Goal: Task Accomplishment & Management: Manage account settings

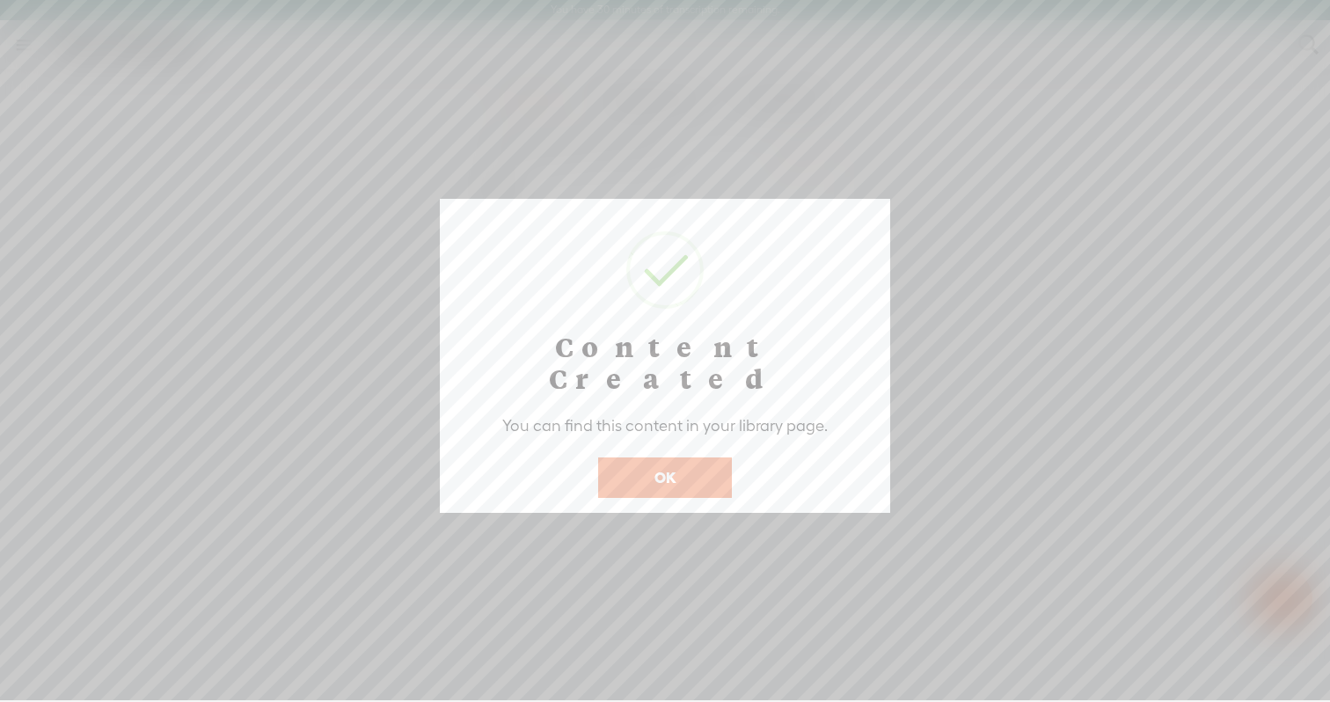
click at [668, 465] on button "OK" at bounding box center [665, 477] width 134 height 40
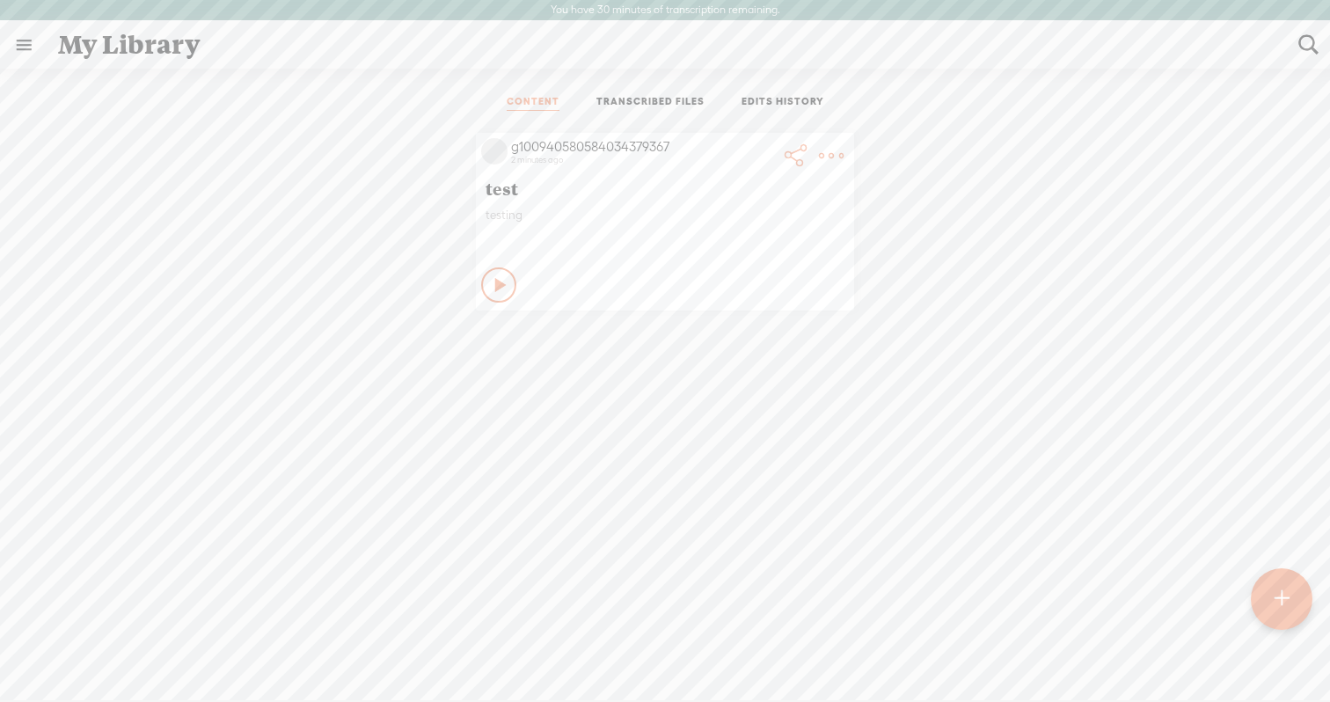
click at [499, 276] on icon at bounding box center [501, 285] width 18 height 18
click at [493, 288] on icon at bounding box center [500, 285] width 18 height 18
click at [662, 98] on link "TRANSCRIBED FILES" at bounding box center [650, 103] width 108 height 16
click at [529, 104] on link "CONTENT" at bounding box center [533, 103] width 53 height 16
click at [551, 147] on div "g100940580584034379367" at bounding box center [643, 147] width 264 height 18
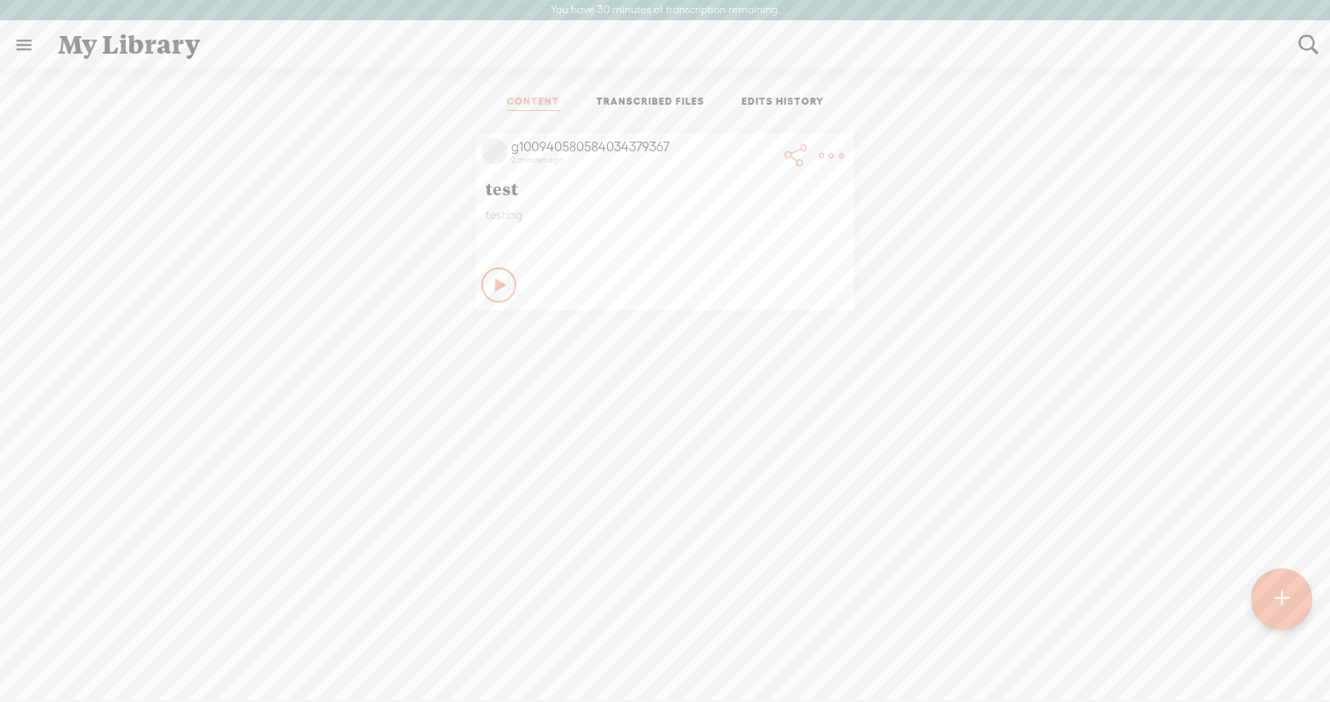
scroll to position [6, 0]
click at [825, 138] on t at bounding box center [831, 149] width 25 height 25
click at [492, 271] on icon at bounding box center [501, 279] width 18 height 18
click at [1288, 100] on div at bounding box center [1291, 93] width 22 height 18
click at [501, 285] on icon at bounding box center [501, 279] width 18 height 18
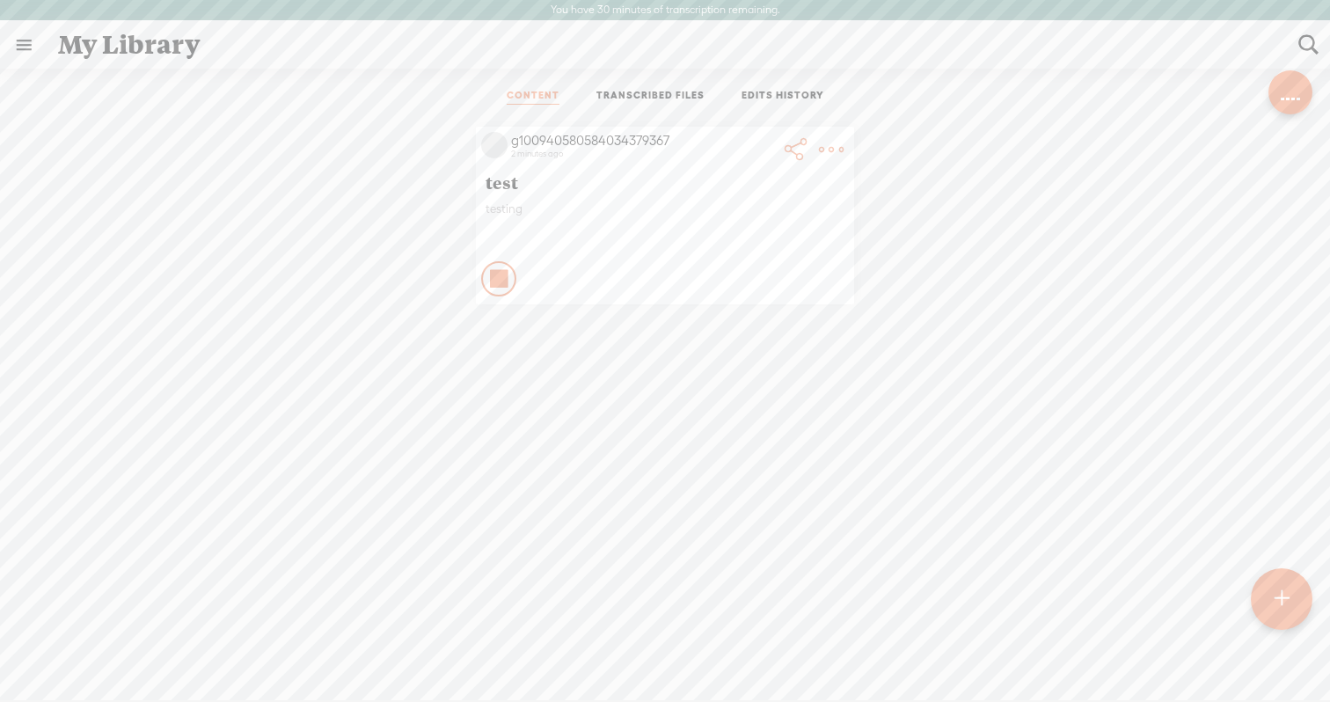
click at [832, 143] on t at bounding box center [831, 149] width 25 height 25
click at [831, 140] on t at bounding box center [831, 149] width 25 height 25
click at [784, 83] on ul "CONTENT TRANSCRIBED FILES EDITS HISTORY" at bounding box center [665, 97] width 466 height 42
click at [784, 95] on link "EDITS HISTORY" at bounding box center [782, 97] width 83 height 16
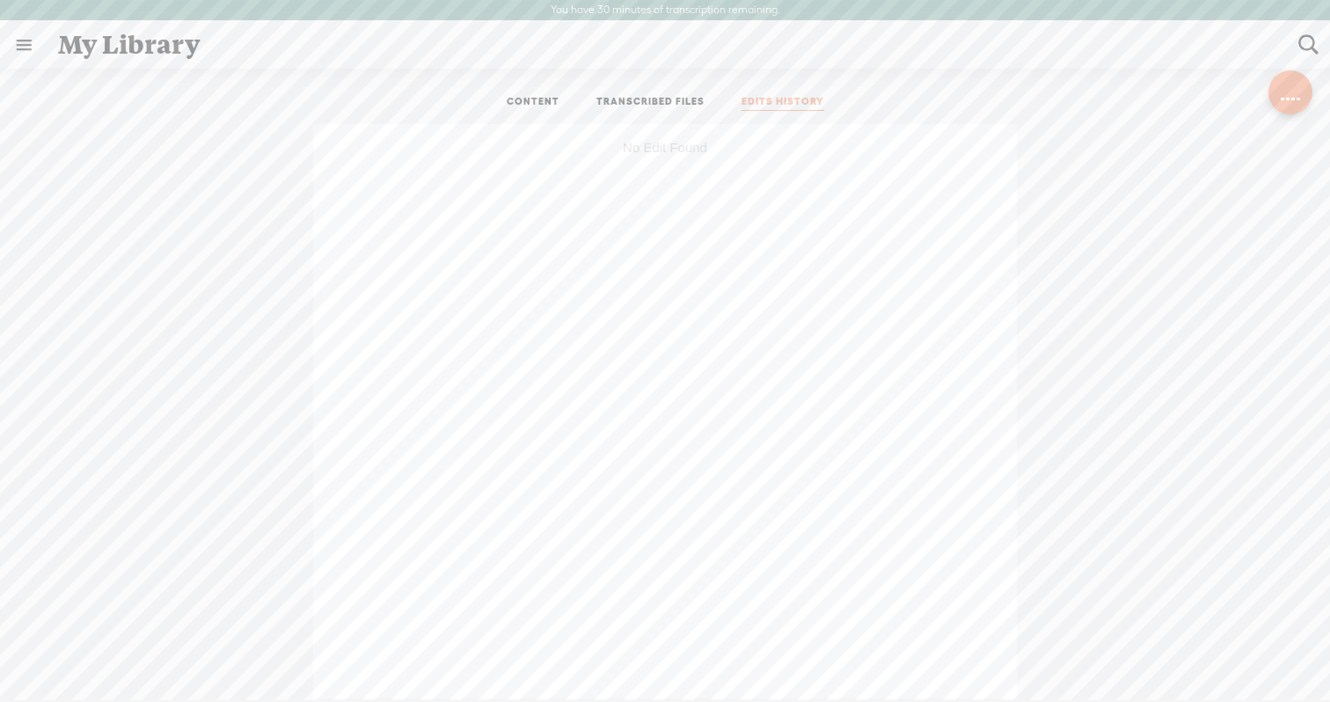
click at [533, 102] on link "CONTENT" at bounding box center [533, 103] width 53 height 16
click at [831, 155] on t at bounding box center [831, 155] width 25 height 25
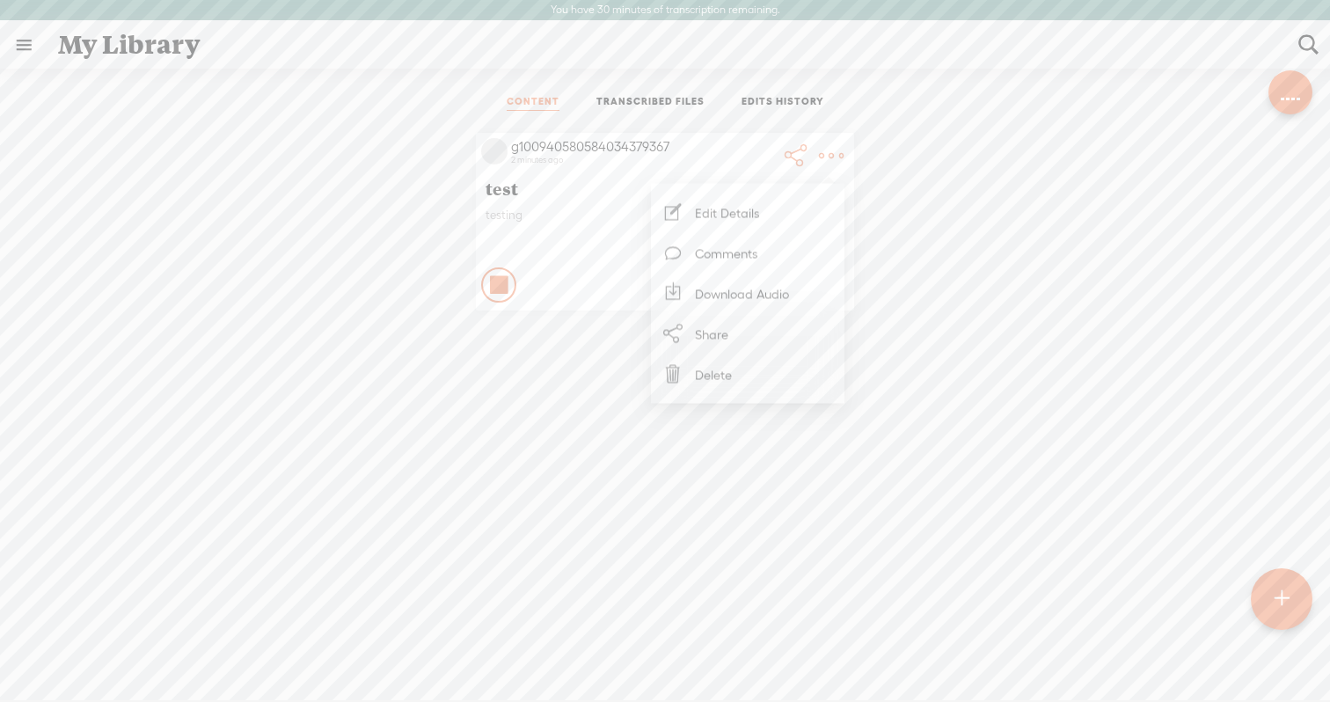
click at [748, 303] on link "Download Audio" at bounding box center [748, 294] width 176 height 40
click at [572, 273] on span "Download .mp3 file" at bounding box center [545, 273] width 142 height 40
click at [832, 151] on t at bounding box center [831, 155] width 25 height 25
click at [753, 208] on link "Edit Details" at bounding box center [748, 213] width 176 height 40
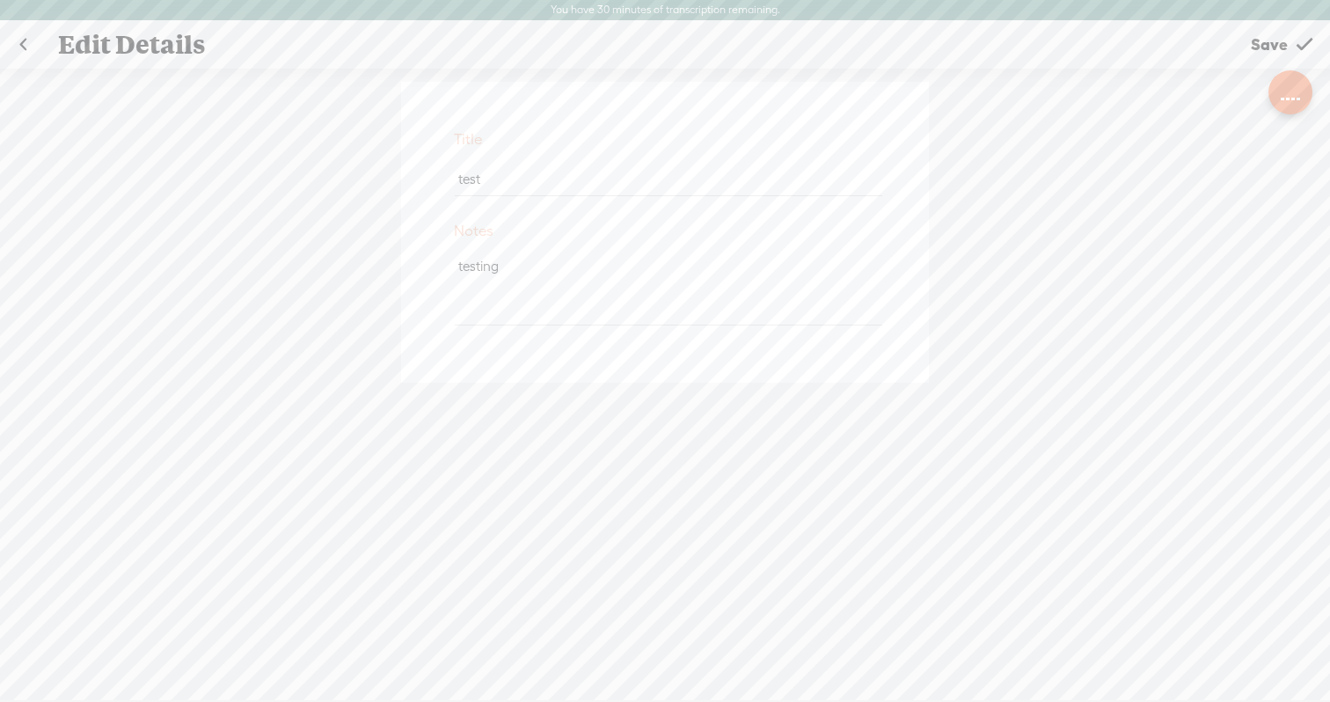
click at [1032, 209] on div "Title test Notes testing" at bounding box center [665, 395] width 1330 height 653
click at [24, 47] on link at bounding box center [23, 45] width 44 height 46
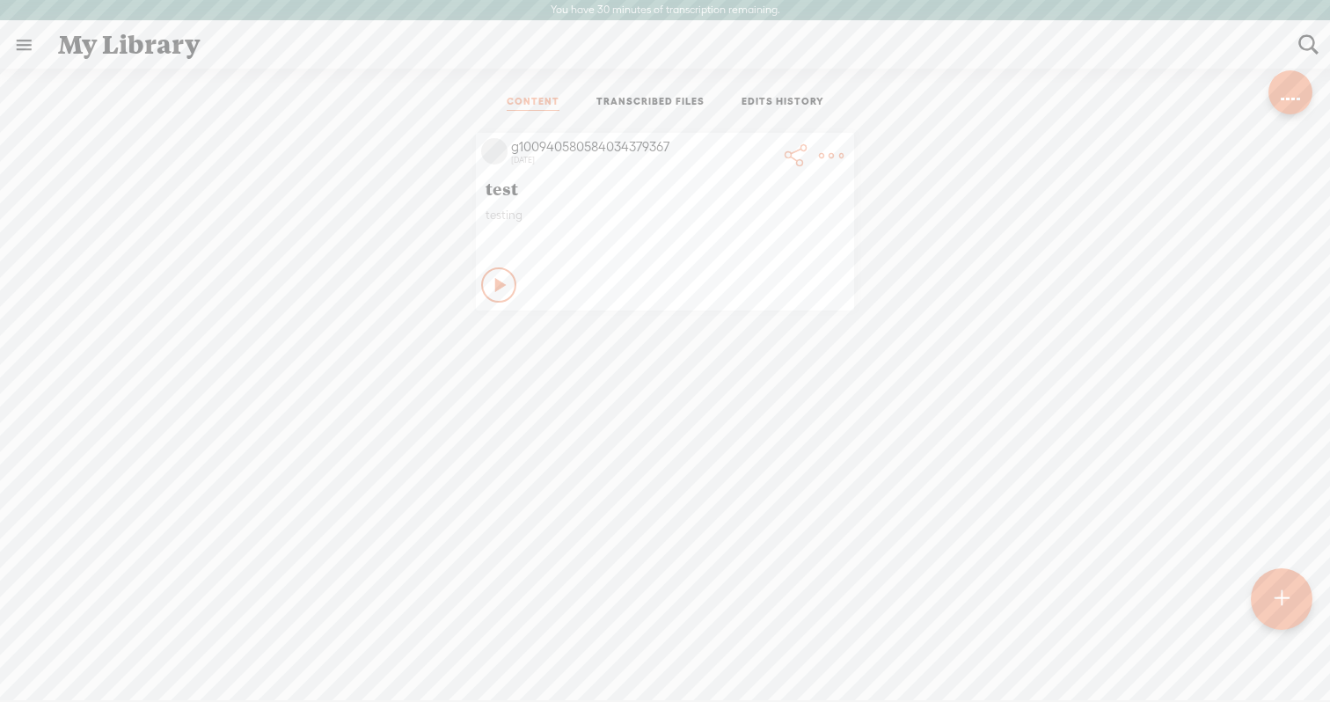
click at [22, 44] on link at bounding box center [24, 45] width 46 height 46
click at [82, 361] on div "MY LIBRARY" at bounding box center [102, 368] width 81 height 15
click at [81, 368] on div "MY LIBRARY" at bounding box center [102, 368] width 81 height 15
click at [149, 52] on div "g100940580584034379367" at bounding box center [132, 57] width 100 height 18
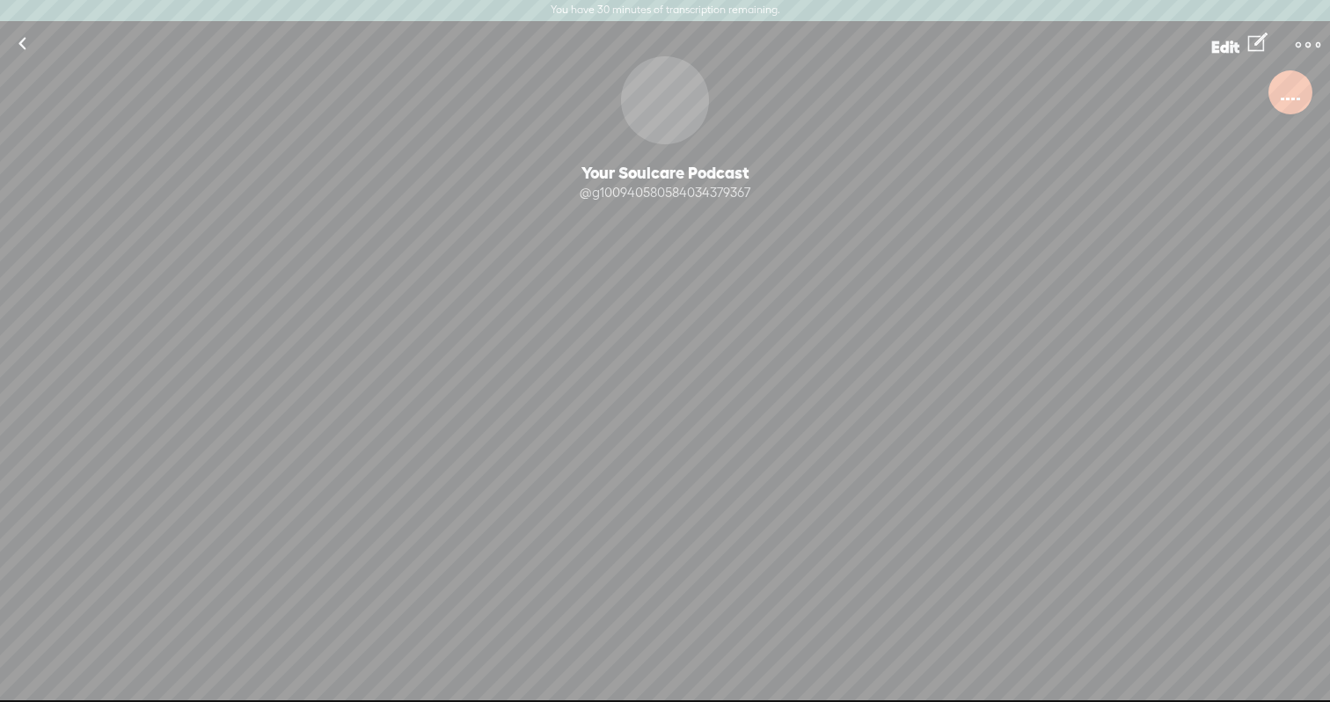
click at [1308, 43] on t at bounding box center [1307, 45] width 25 height 25
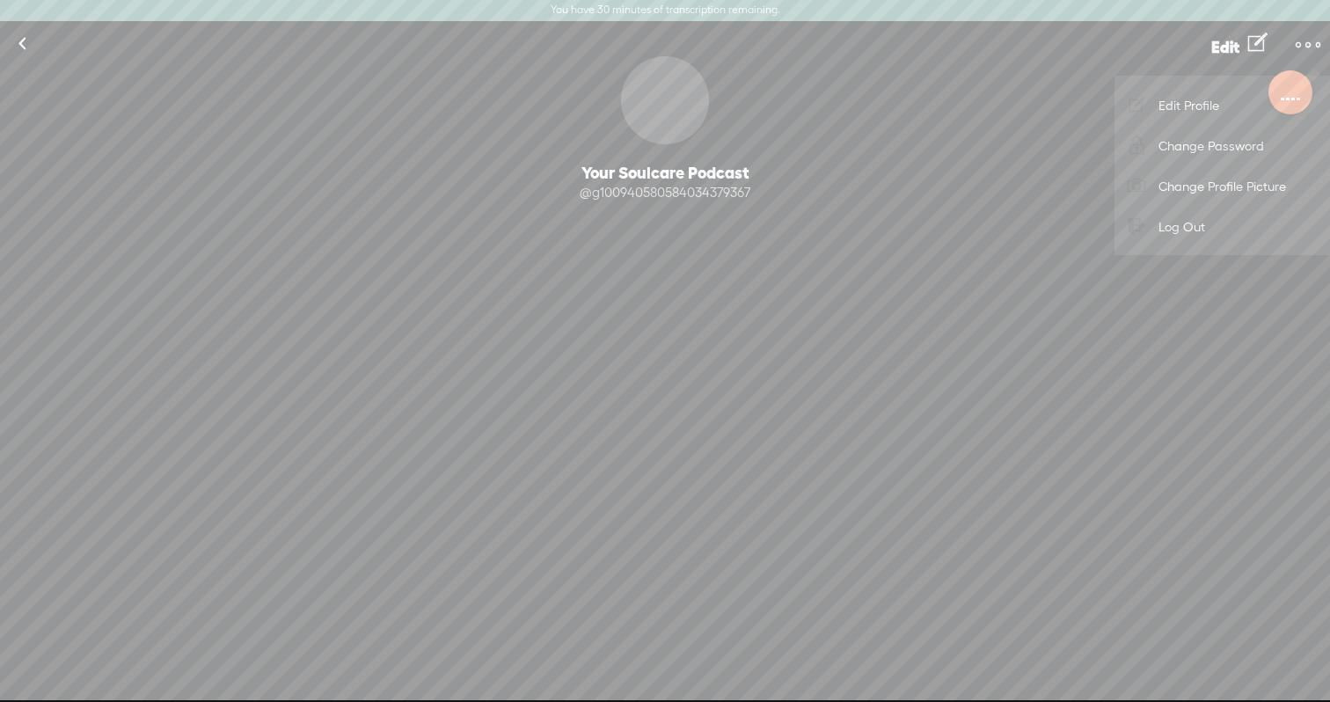
click at [761, 300] on div "0 Followers · 0 Followings · 0 Subscriptions · 0 Songs" at bounding box center [665, 298] width 1330 height 150
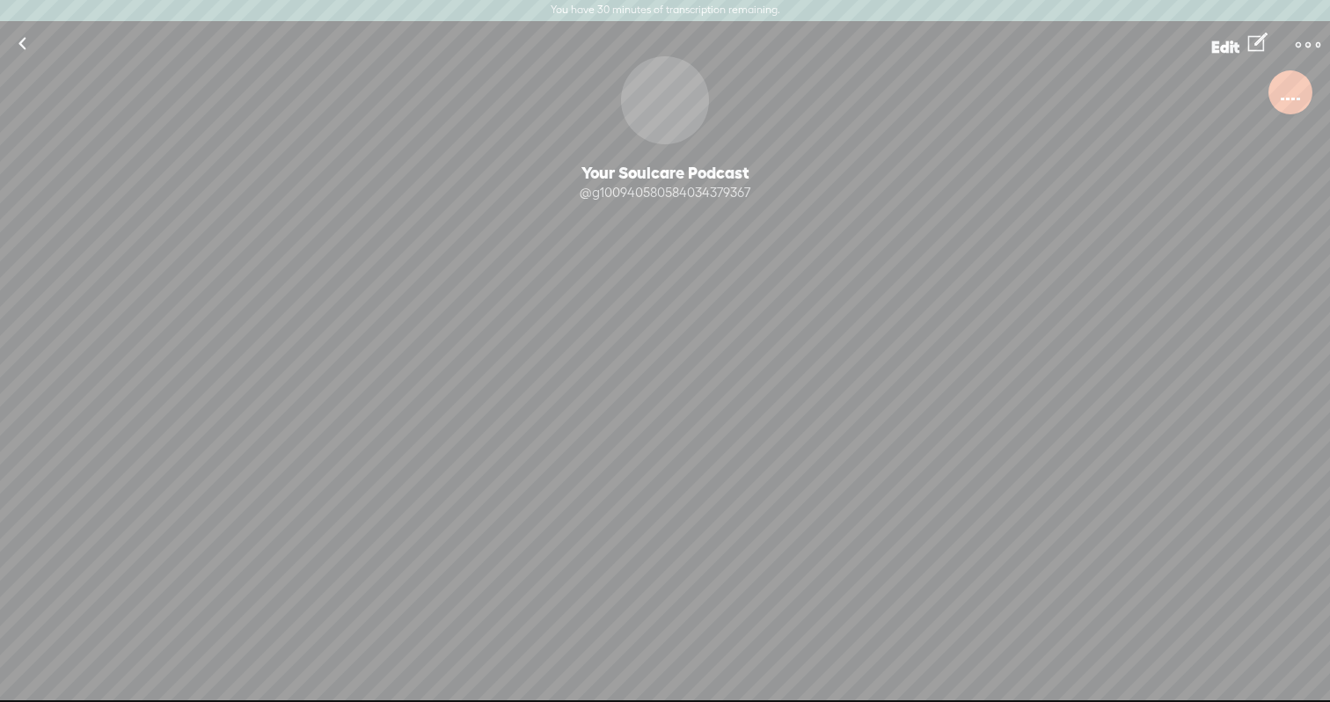
click at [24, 51] on link at bounding box center [22, 44] width 44 height 46
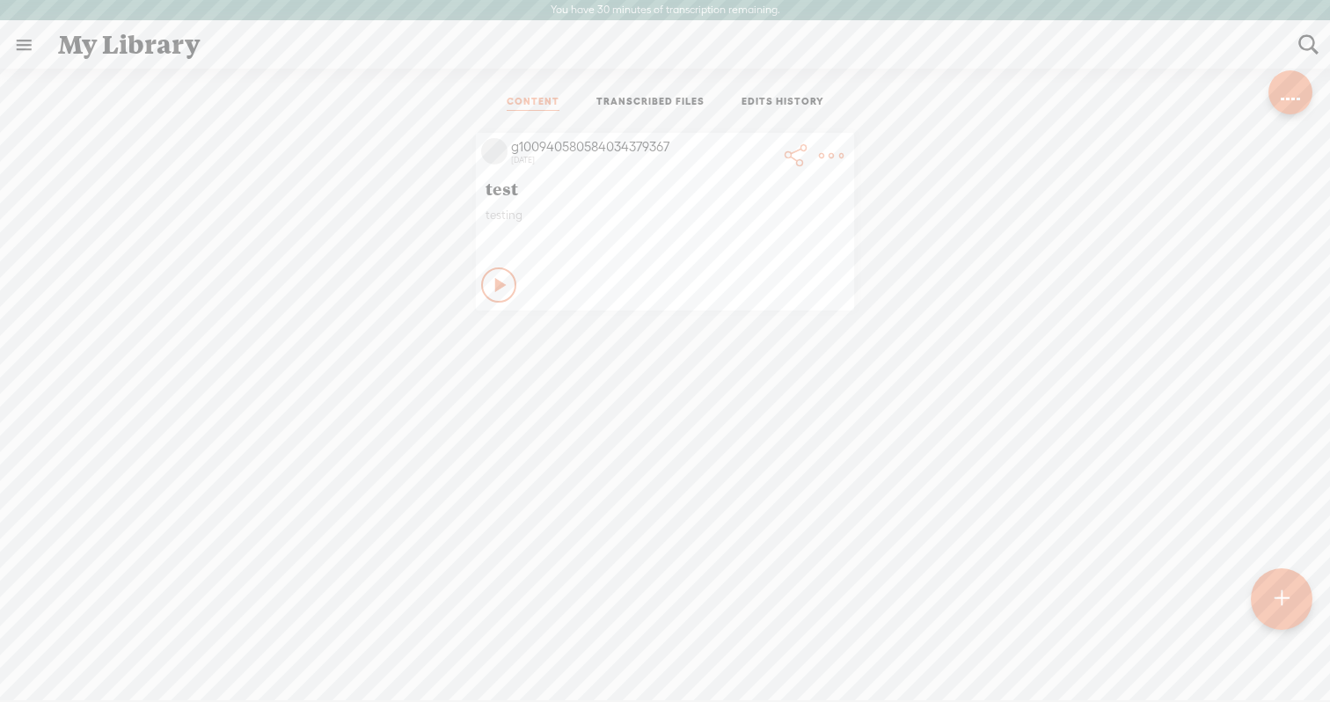
click at [24, 51] on link at bounding box center [24, 45] width 46 height 46
click at [74, 661] on div "SETTINGS" at bounding box center [93, 660] width 64 height 15
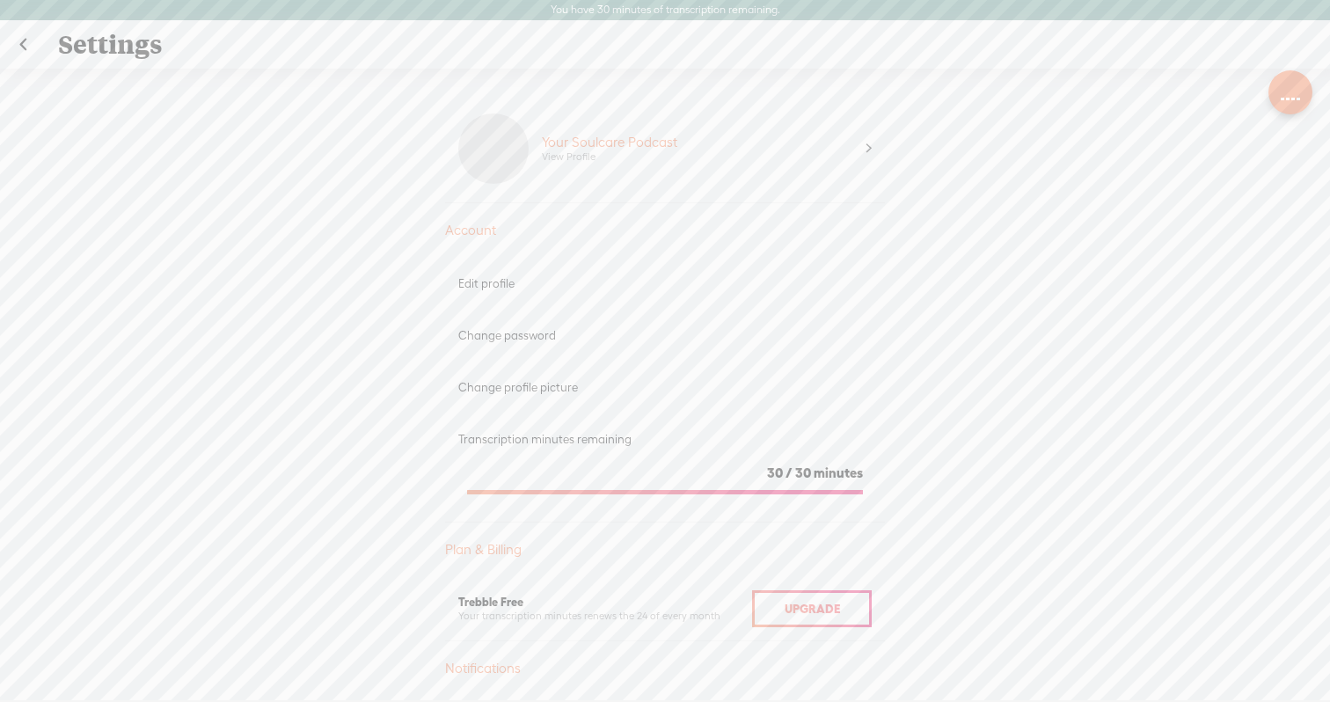
click at [583, 139] on div "Your Soulcare Podcast" at bounding box center [609, 143] width 135 height 18
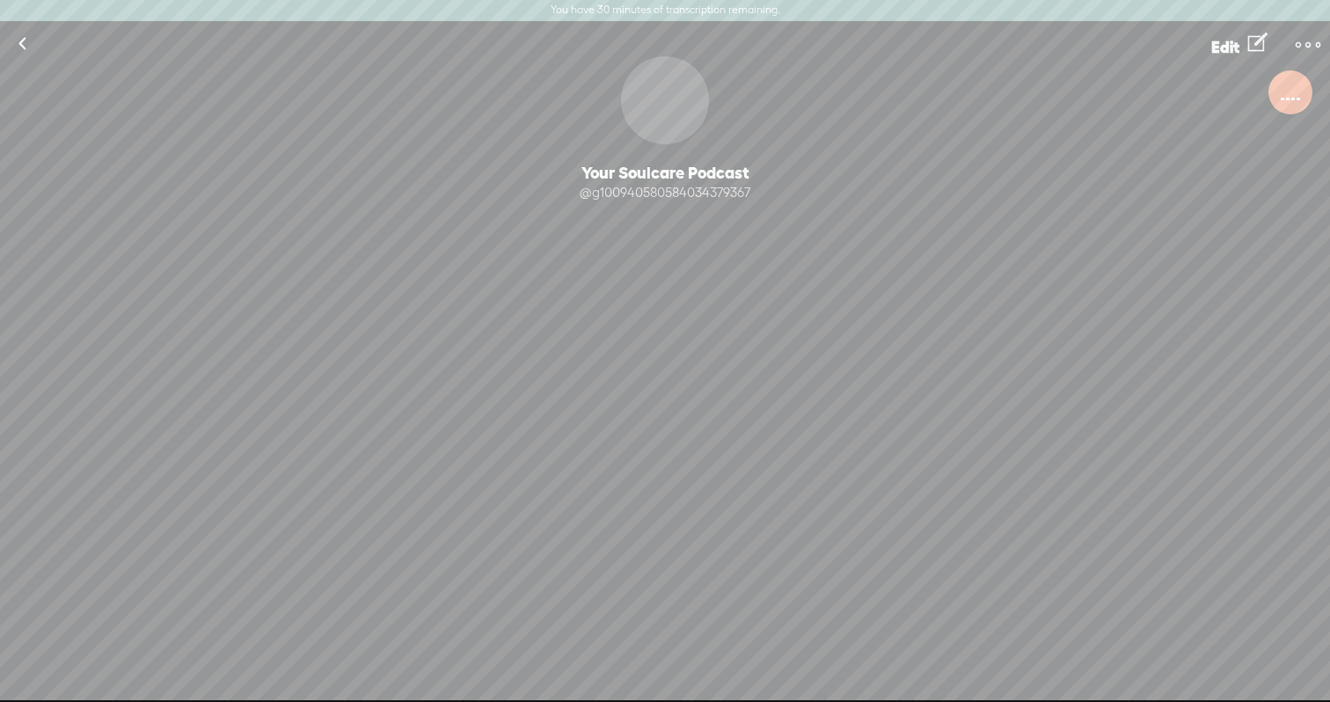
click at [28, 50] on link at bounding box center [22, 44] width 44 height 46
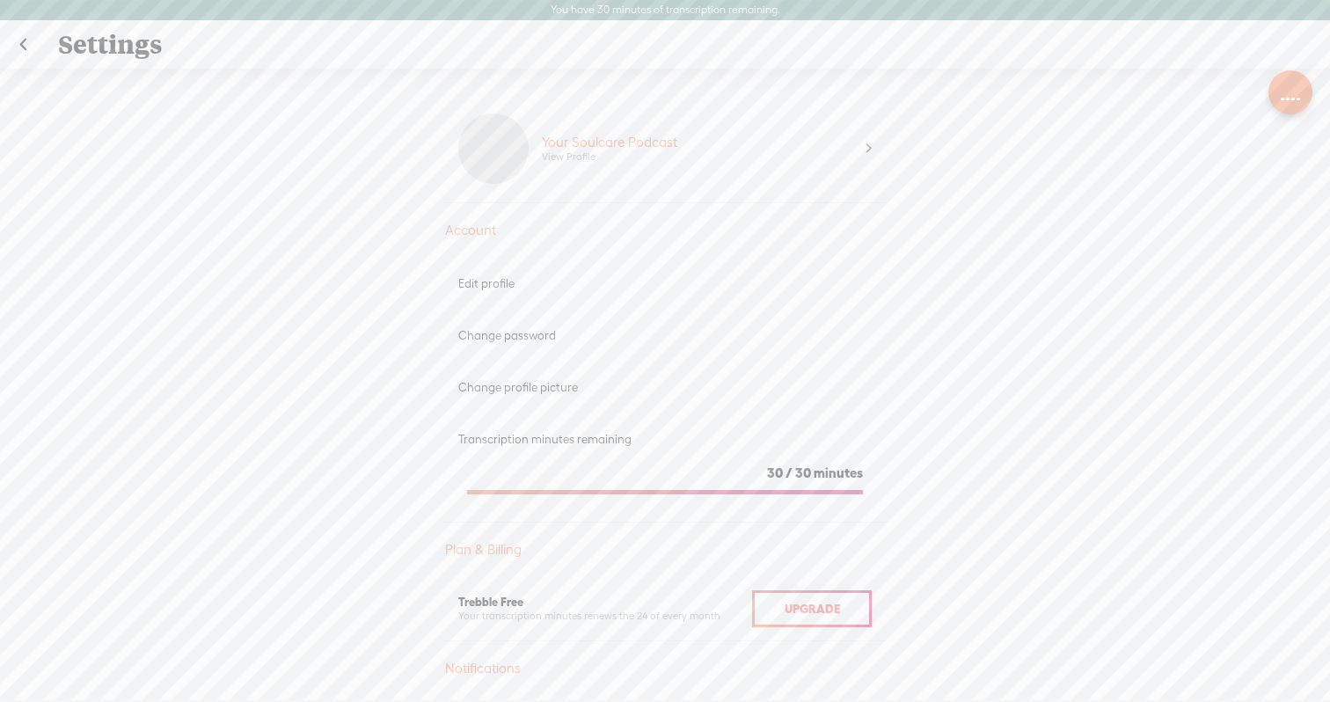
click at [1286, 98] on div at bounding box center [1288, 99] width 4 height 3
click at [1285, 97] on div "Upgrade To Trebble Plus Your Soulcare Podcast View Profile Account Edit profile…" at bounding box center [665, 395] width 1330 height 653
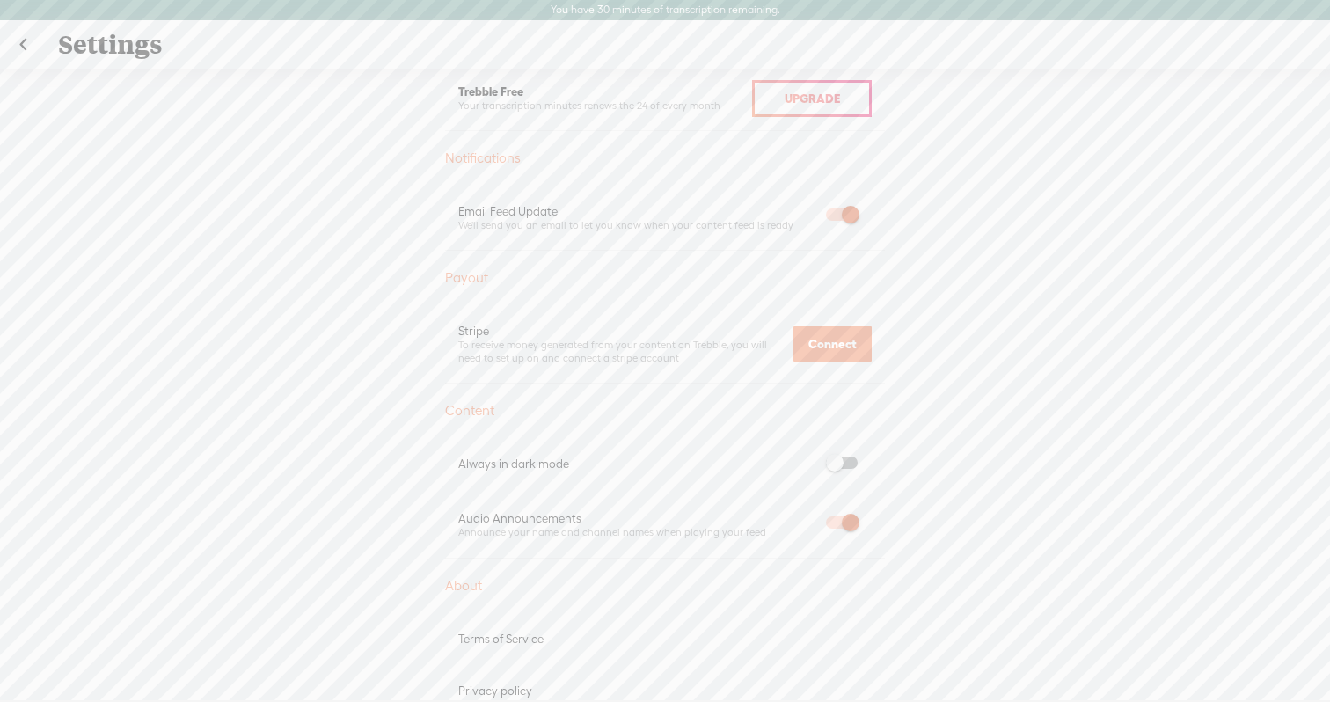
scroll to position [522, 0]
click at [76, 36] on div "Settings" at bounding box center [666, 45] width 1240 height 46
click at [18, 48] on link at bounding box center [23, 45] width 44 height 46
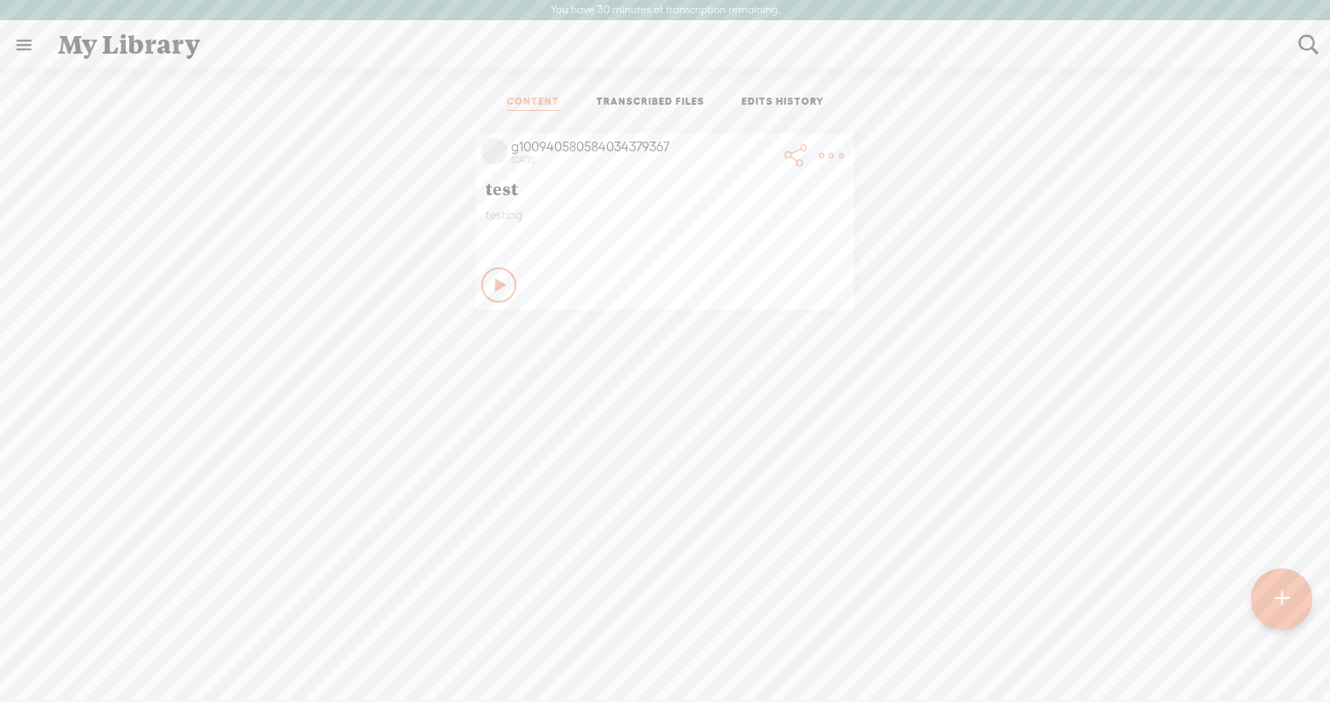
click at [668, 98] on link "TRANSCRIBED FILES" at bounding box center [650, 103] width 108 height 16
click at [576, 199] on div "No Transcription Found" at bounding box center [664, 211] width 1013 height 48
click at [761, 102] on link "EDITS HISTORY" at bounding box center [782, 103] width 83 height 16
click at [537, 100] on link "CONTENT" at bounding box center [533, 103] width 53 height 16
click at [488, 145] on img at bounding box center [494, 151] width 26 height 26
